Goal: Information Seeking & Learning: Learn about a topic

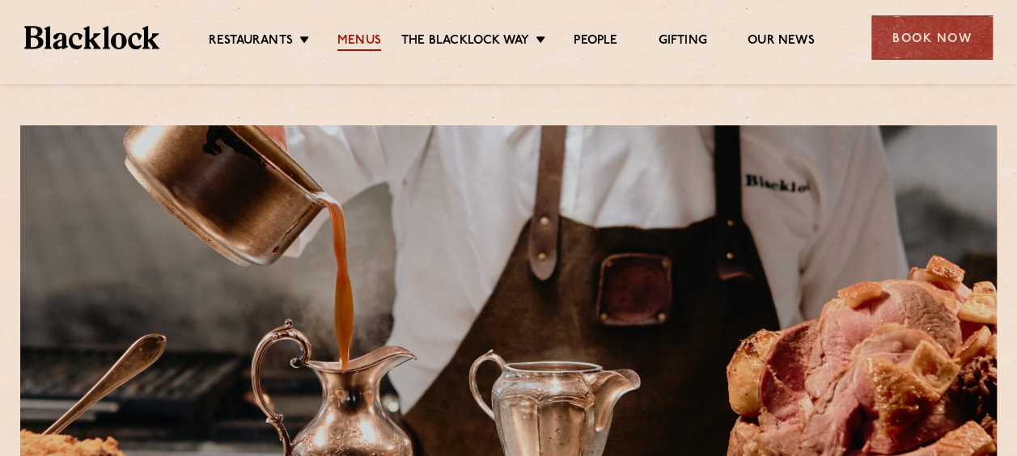
click at [358, 42] on link "Menus" at bounding box center [359, 42] width 44 height 18
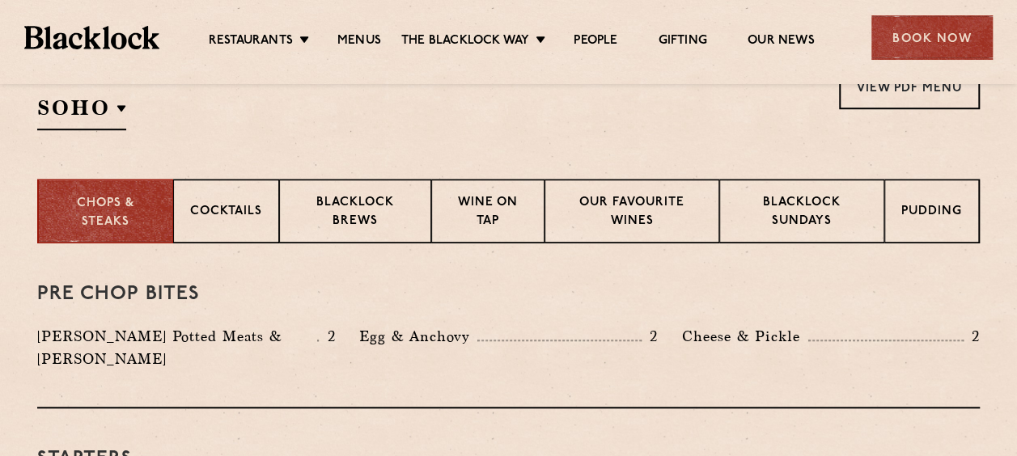
scroll to position [566, 0]
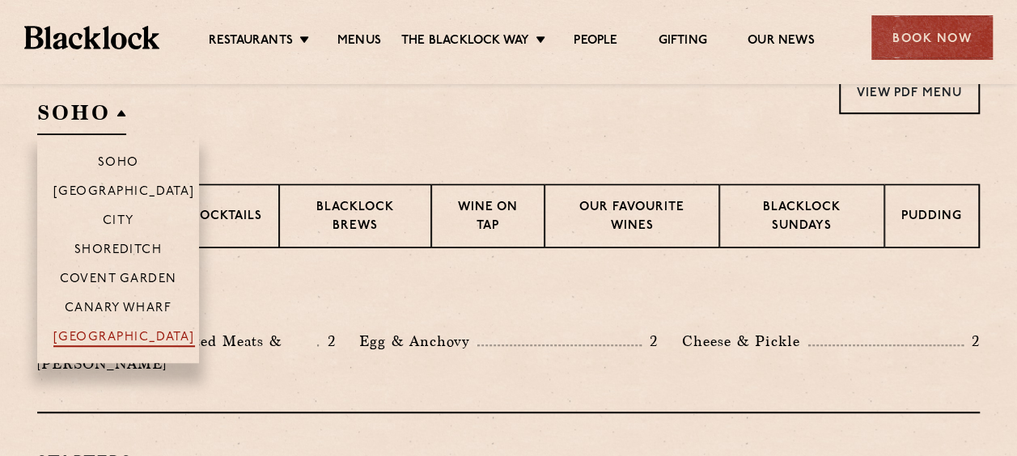
click at [121, 337] on p "[GEOGRAPHIC_DATA]" at bounding box center [124, 339] width 142 height 16
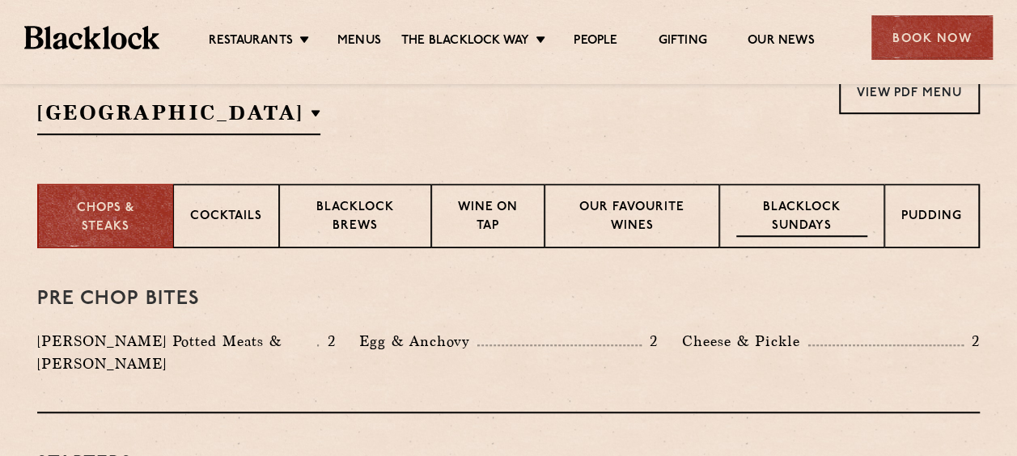
click at [773, 229] on p "Blacklock Sundays" at bounding box center [801, 218] width 131 height 38
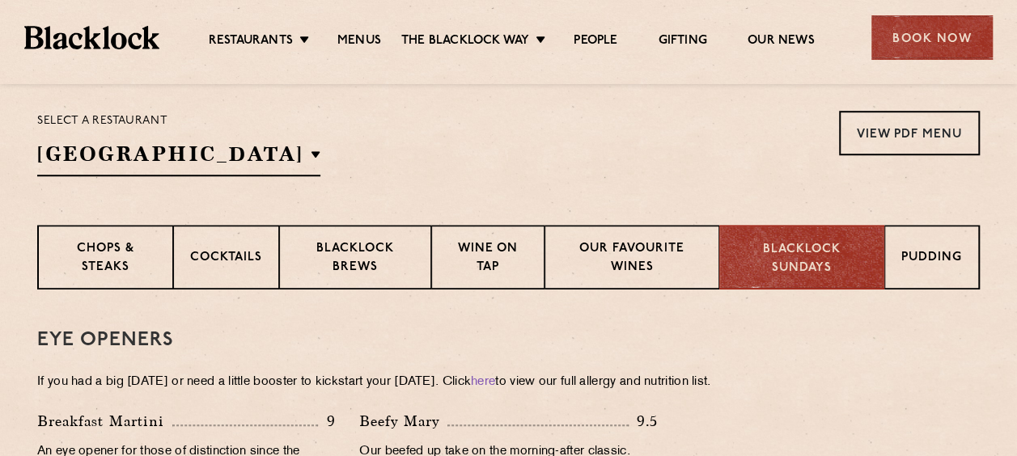
scroll to position [532, 0]
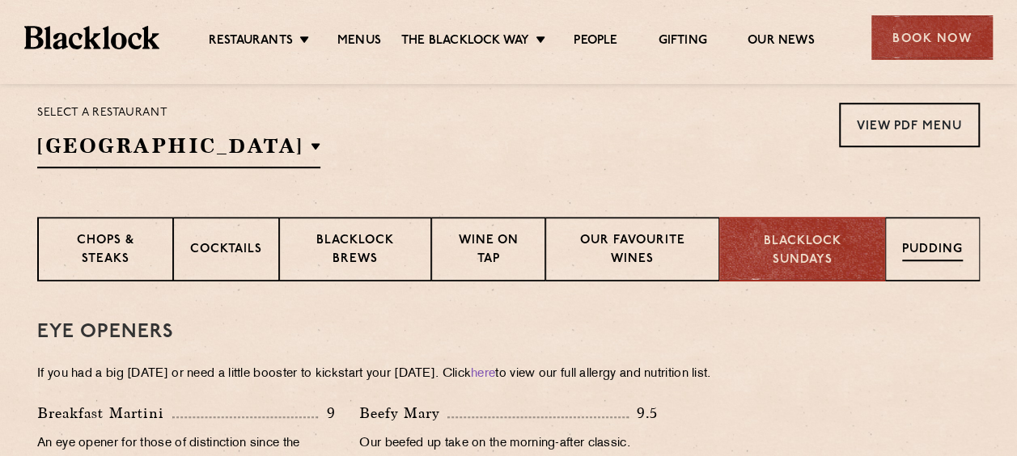
click at [967, 243] on div "Pudding" at bounding box center [932, 249] width 95 height 65
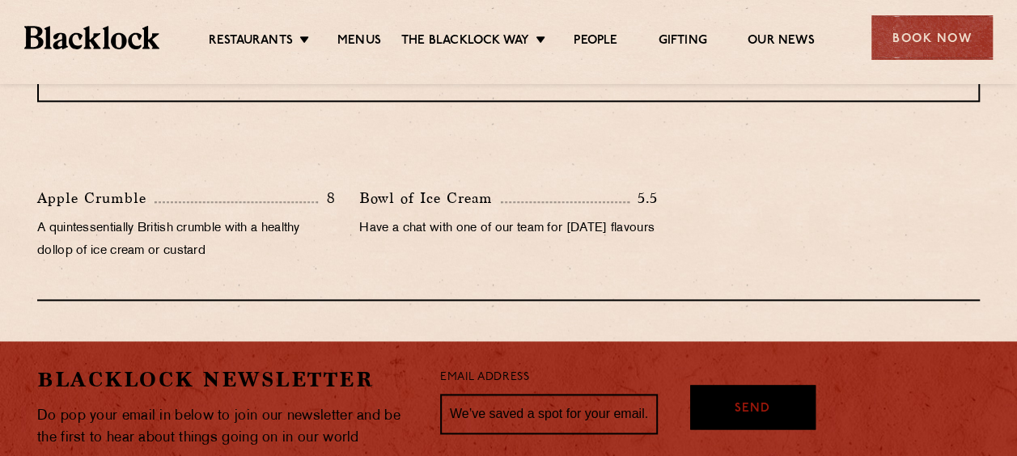
scroll to position [887, 0]
